Goal: Navigation & Orientation: Find specific page/section

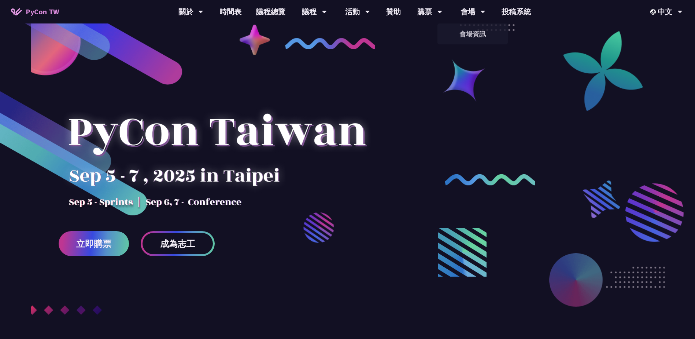
drag, startPoint x: 465, startPoint y: 29, endPoint x: 460, endPoint y: 45, distance: 16.9
click at [465, 29] on link "會場資訊" at bounding box center [473, 33] width 70 height 17
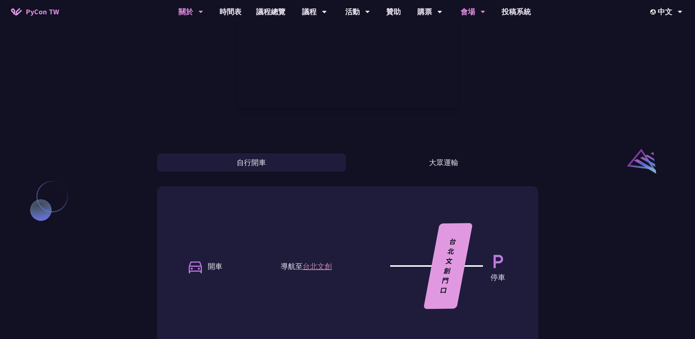
scroll to position [489, 0]
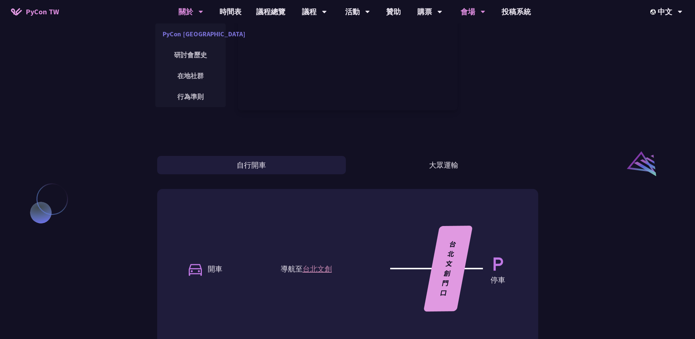
click at [192, 38] on link "PyCon [GEOGRAPHIC_DATA]" at bounding box center [190, 33] width 70 height 17
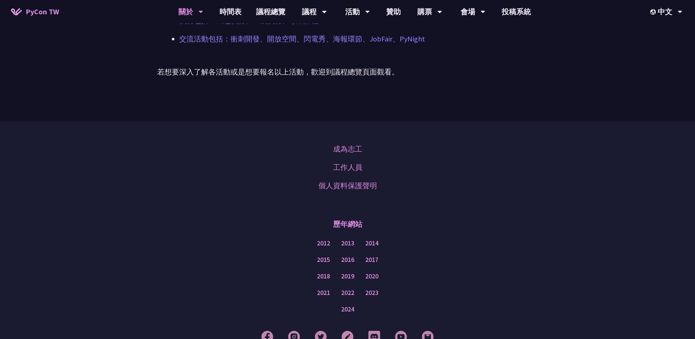
scroll to position [449, 0]
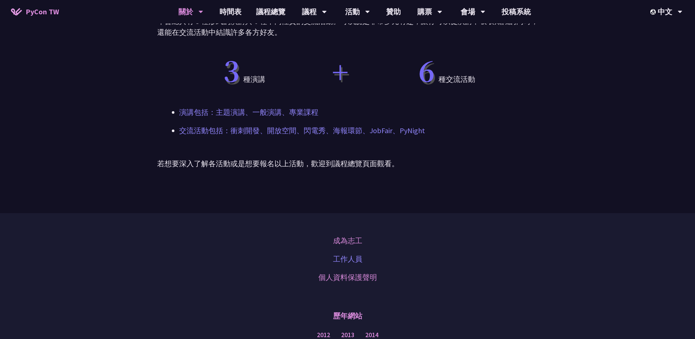
click at [348, 262] on link "工作人員" at bounding box center [347, 258] width 29 height 11
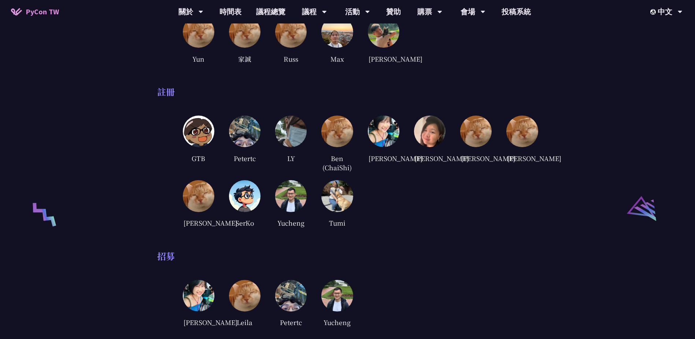
scroll to position [1246, 0]
